Goal: Browse casually

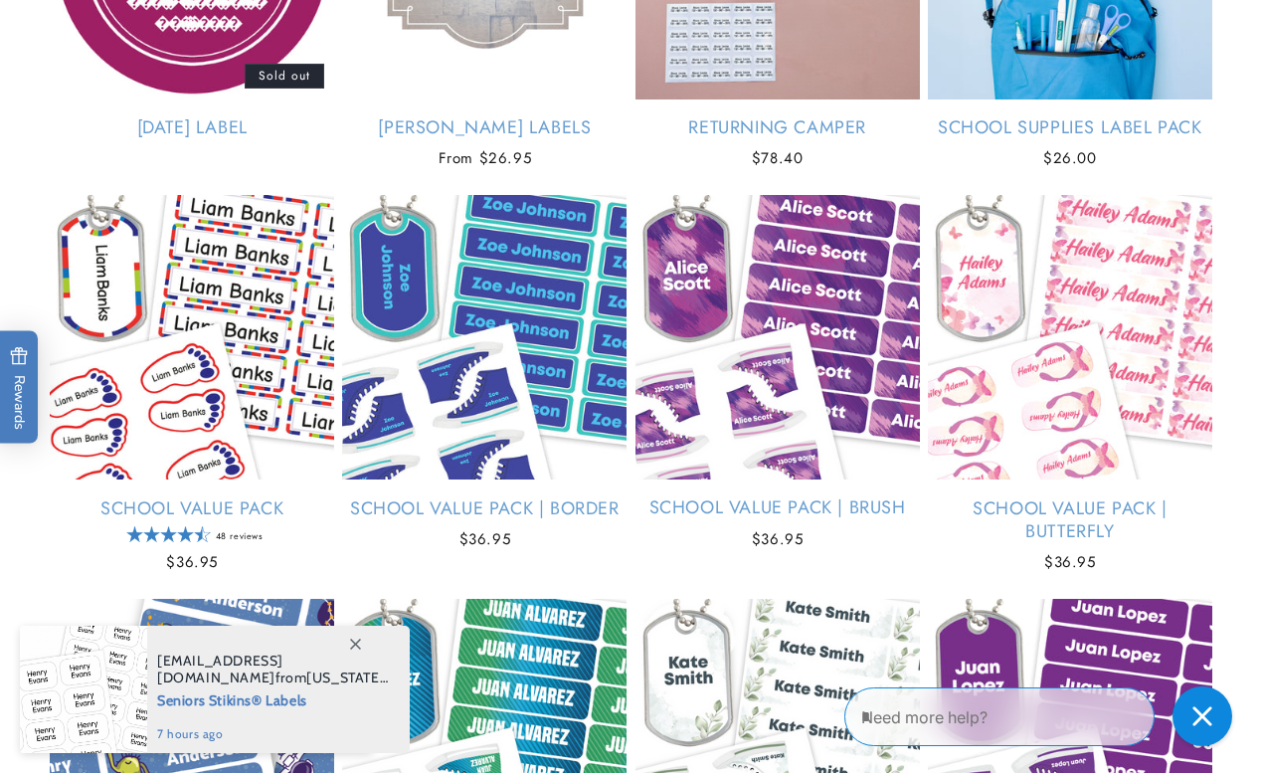
scroll to position [4123, 0]
